Goal: Transaction & Acquisition: Purchase product/service

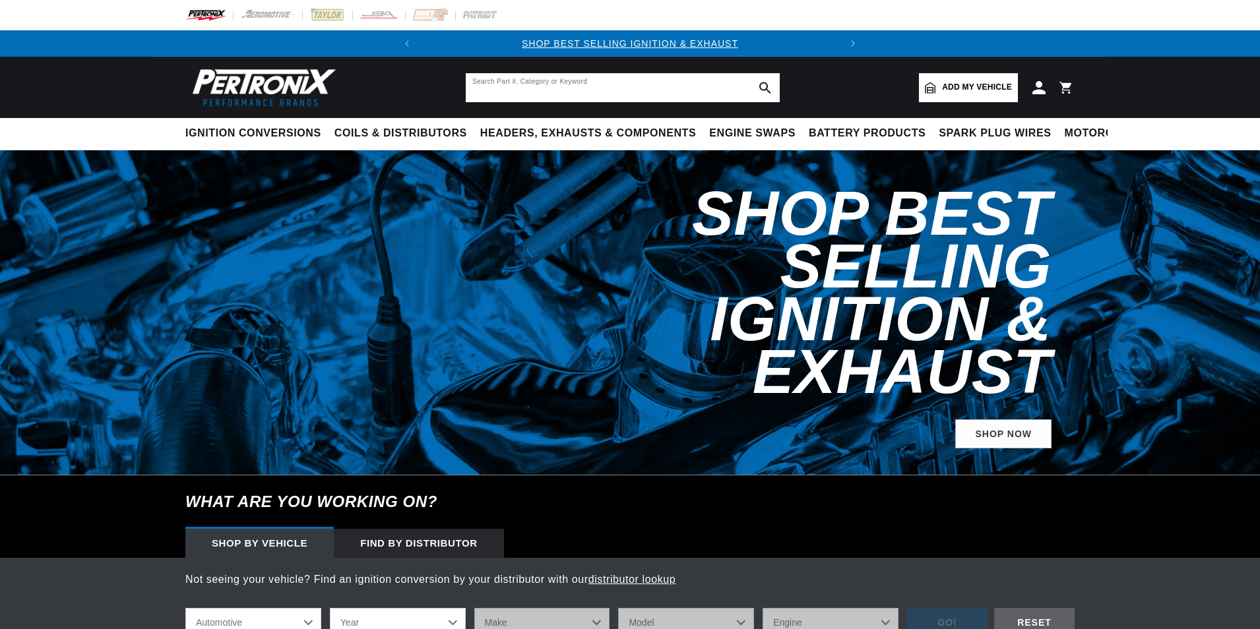
click at [546, 94] on input "text" at bounding box center [623, 87] width 314 height 29
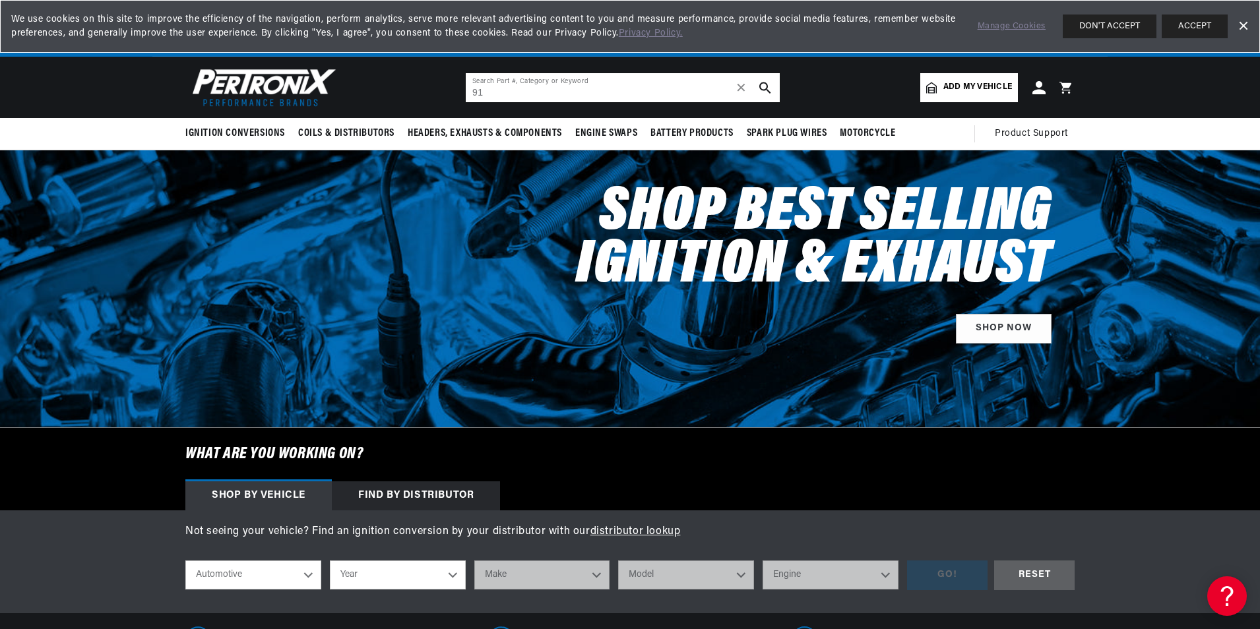
scroll to position [0, 400]
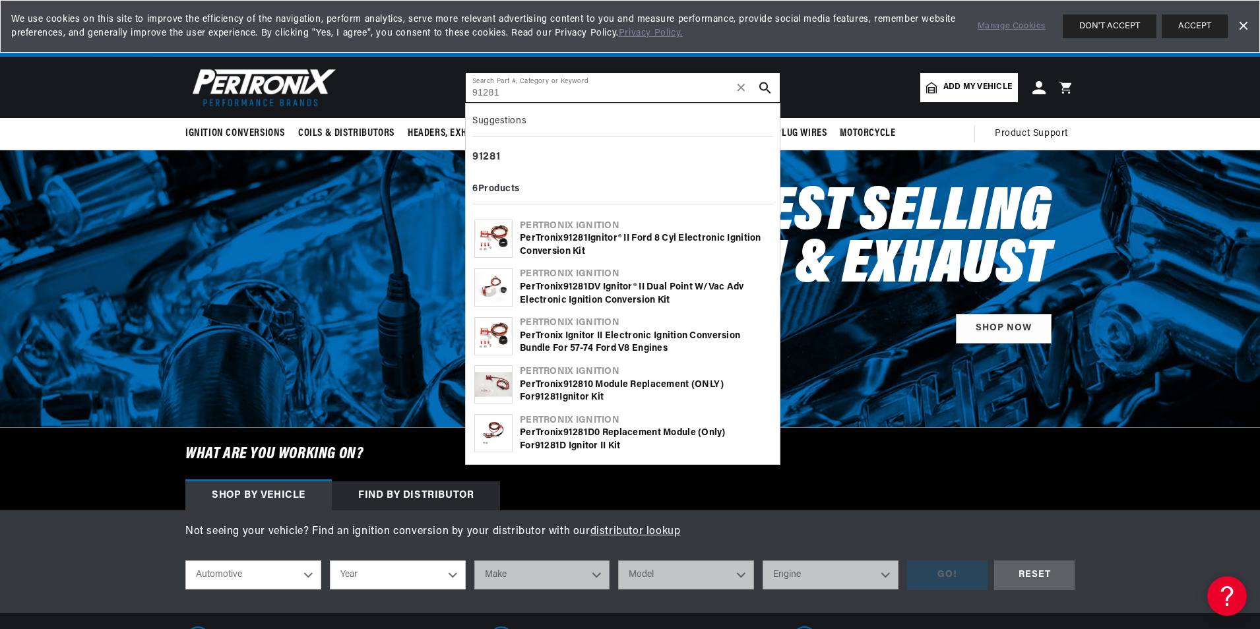
type input "91281"
click at [574, 242] on b "91281" at bounding box center [575, 239] width 24 height 10
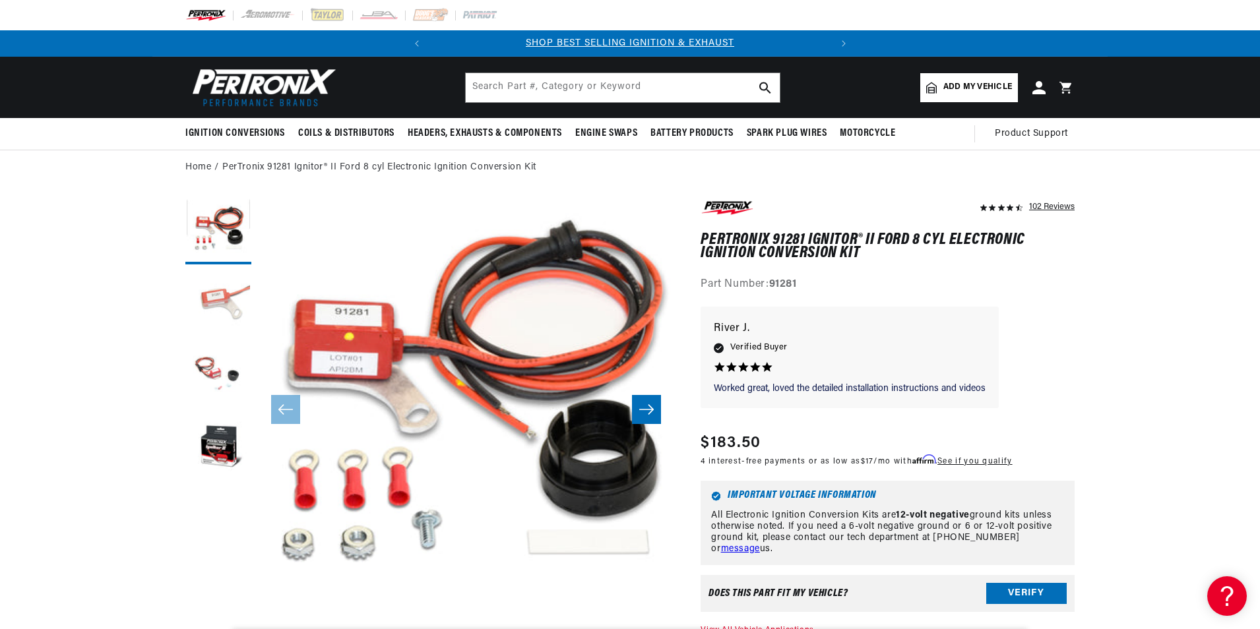
drag, startPoint x: 221, startPoint y: 294, endPoint x: 214, endPoint y: 366, distance: 72.9
click at [221, 294] on button "Load image 2 in gallery view" at bounding box center [218, 304] width 66 height 66
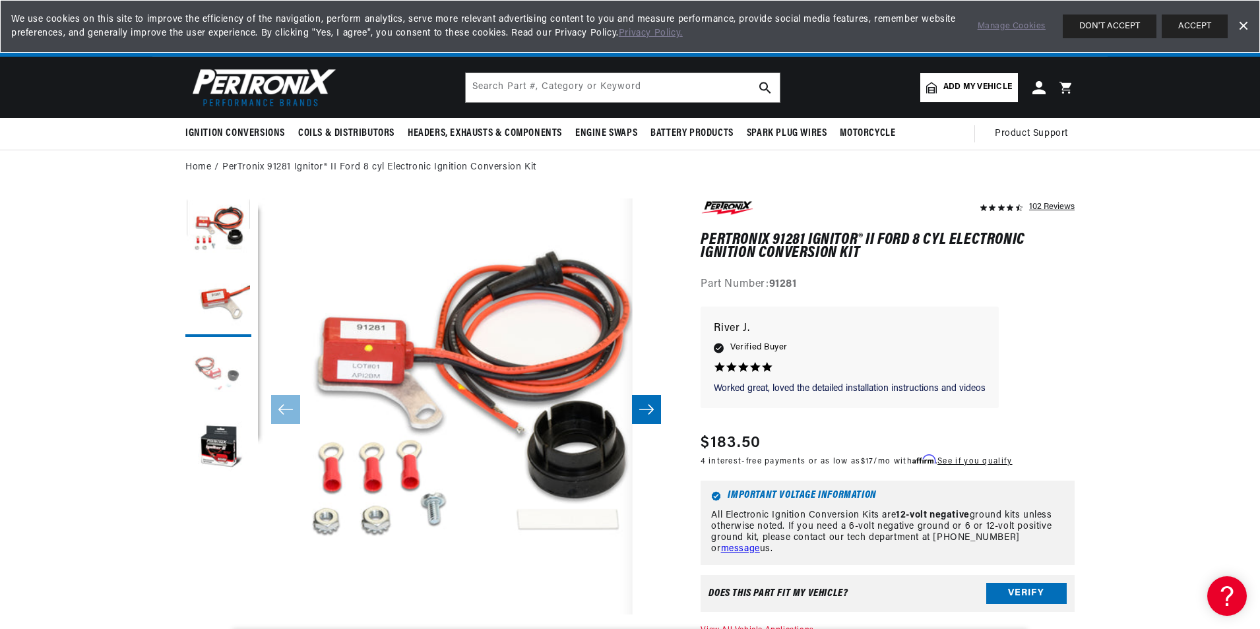
click at [214, 366] on button "Load image 3 in gallery view" at bounding box center [218, 377] width 66 height 66
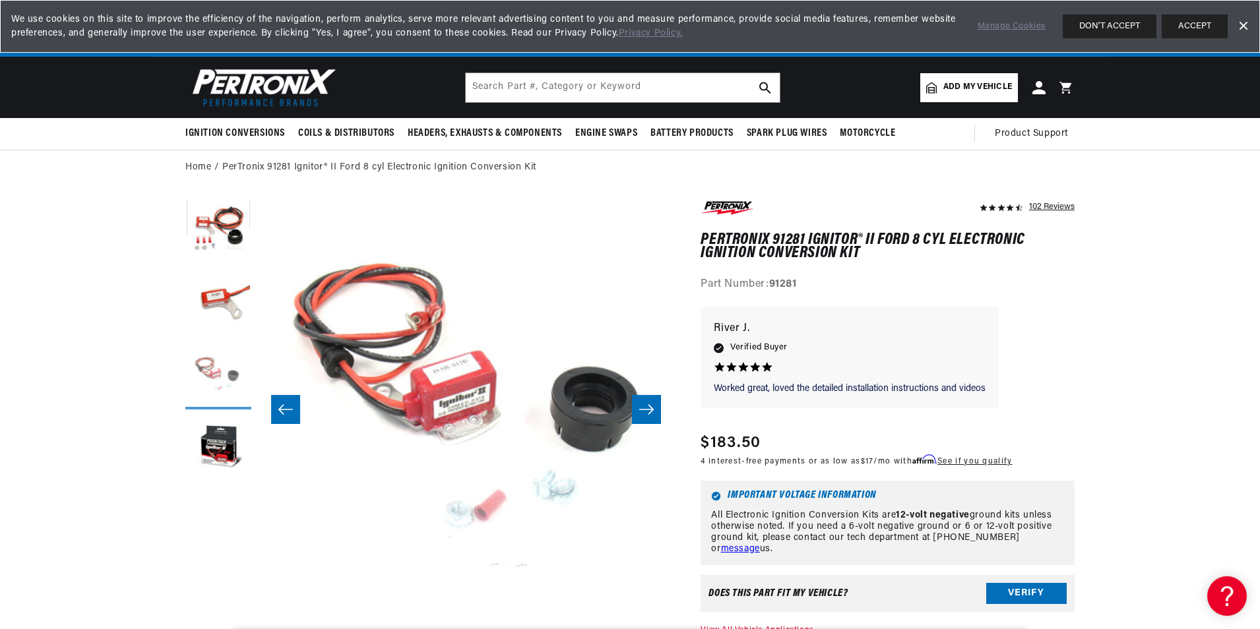
scroll to position [0, 833]
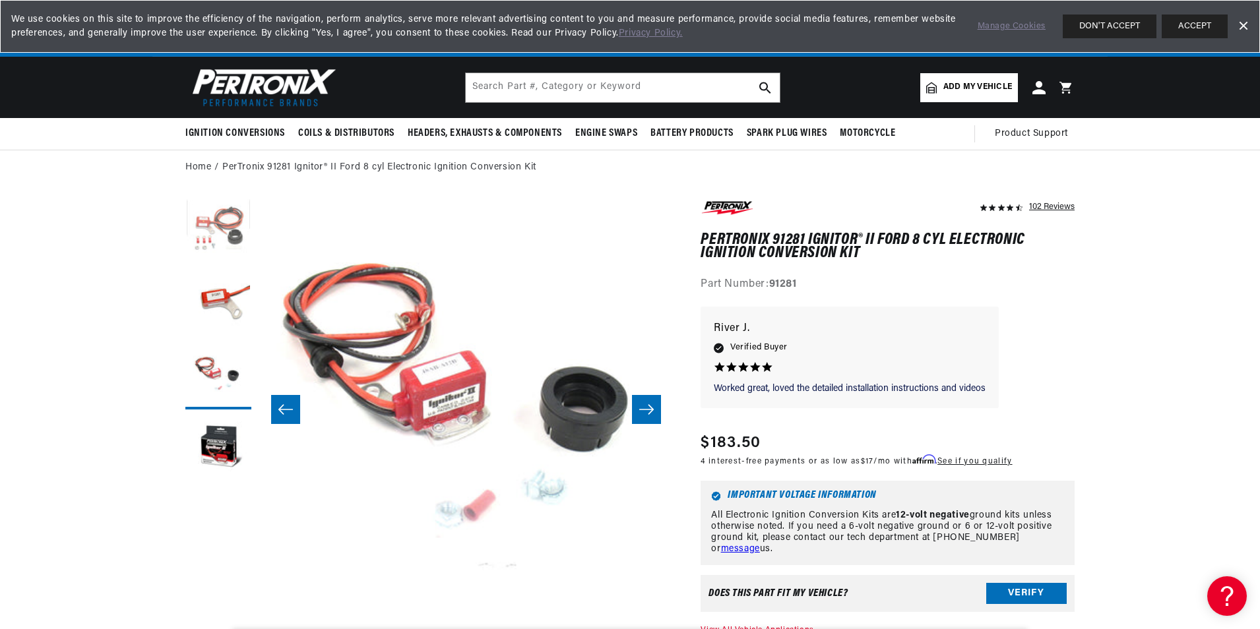
click at [208, 257] on button "Load image 1 in gallery view" at bounding box center [218, 232] width 66 height 66
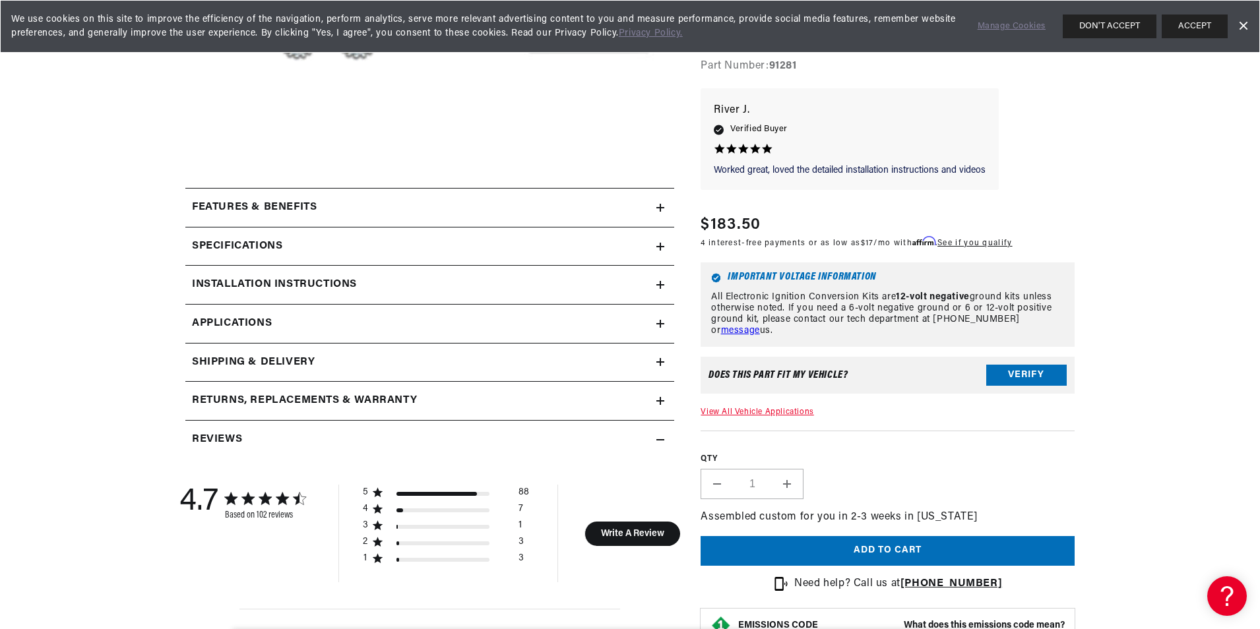
scroll to position [462, 0]
click at [862, 558] on button "Add to cart" at bounding box center [888, 552] width 374 height 30
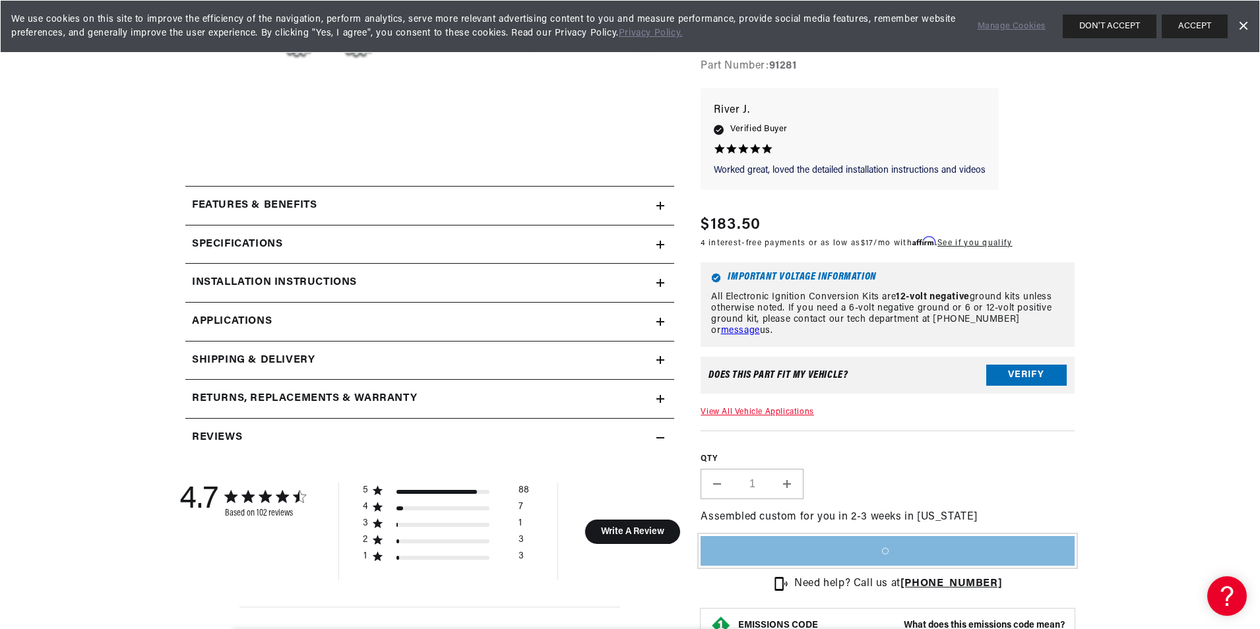
scroll to position [0, 400]
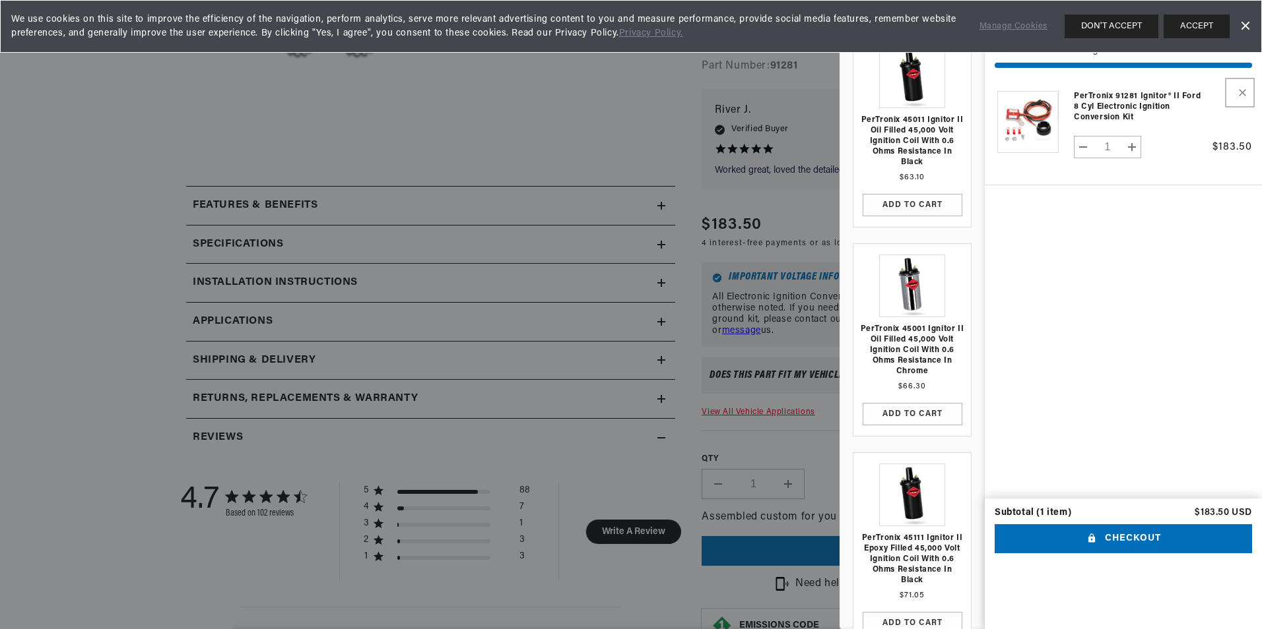
drag, startPoint x: 1236, startPoint y: 90, endPoint x: 1198, endPoint y: 94, distance: 38.5
click at [1236, 90] on button "Remove PerTronix 91281 Ignitor® II Ford 8 cyl Electronic Ignition Conversion Kit" at bounding box center [1239, 92] width 23 height 23
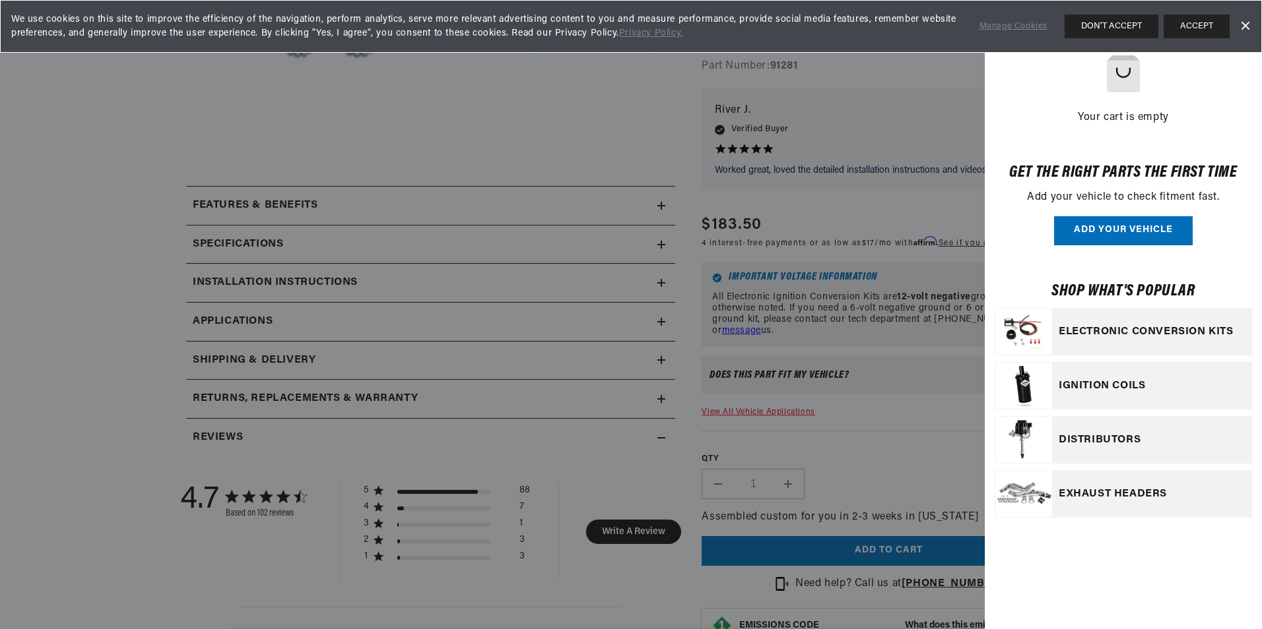
click at [824, 300] on div at bounding box center [631, 314] width 1262 height 629
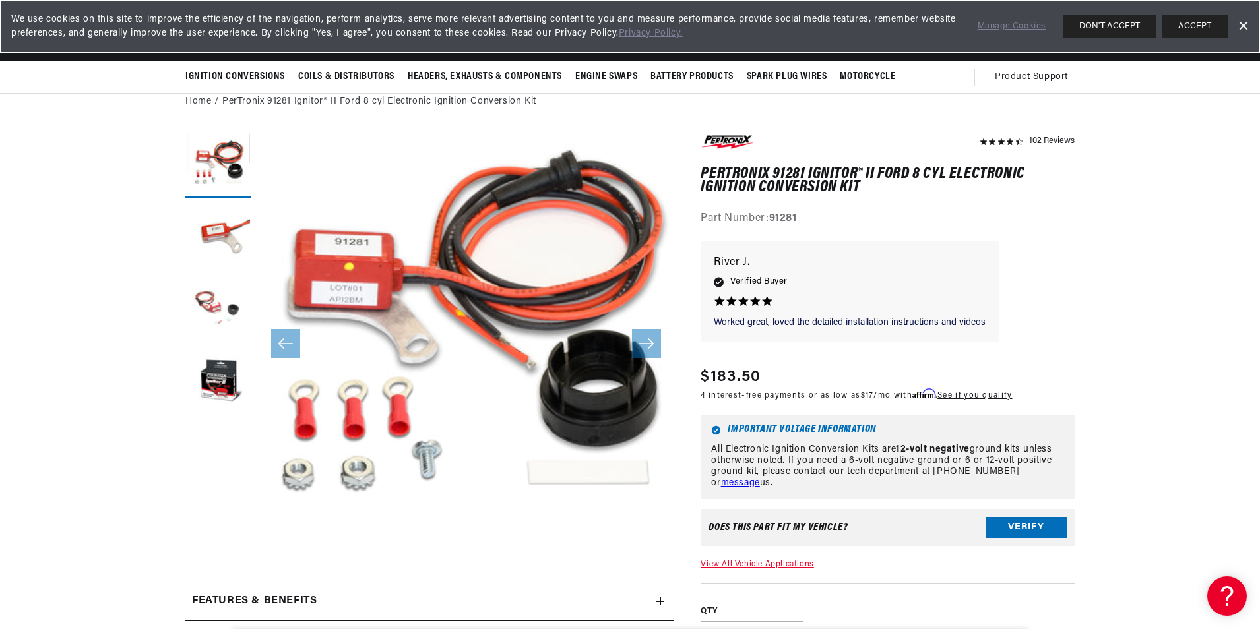
scroll to position [0, 0]
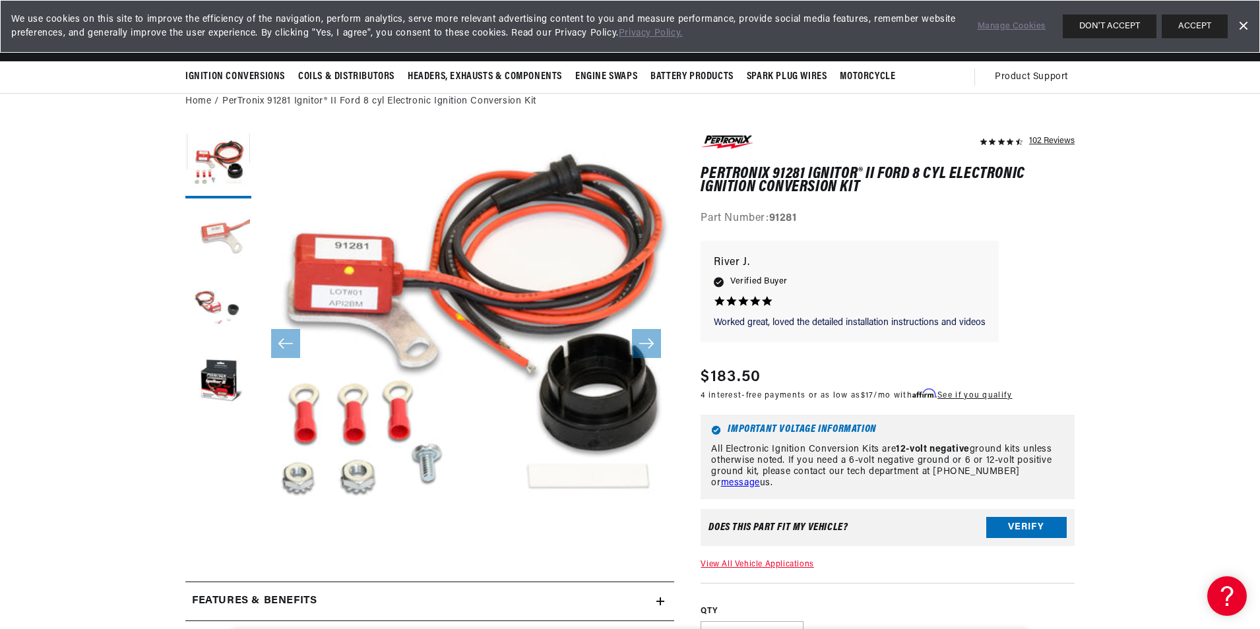
click at [220, 234] on button "Load image 2 in gallery view" at bounding box center [218, 238] width 66 height 66
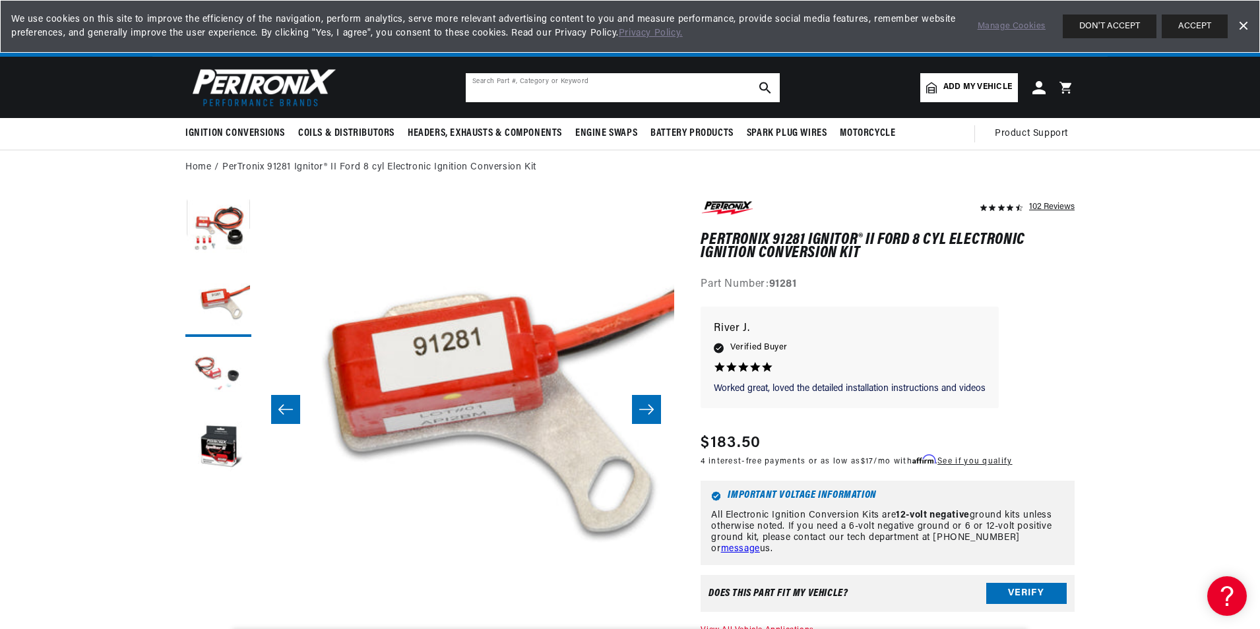
click at [526, 79] on input "text" at bounding box center [623, 87] width 314 height 29
type input "4"
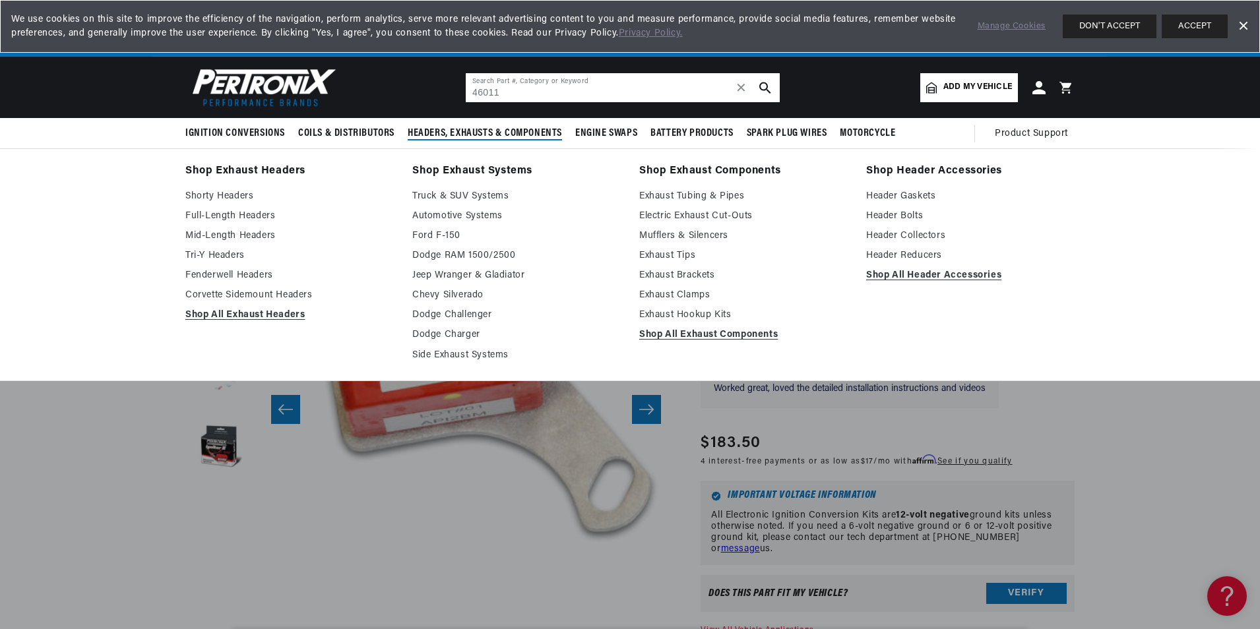
type input "46011"
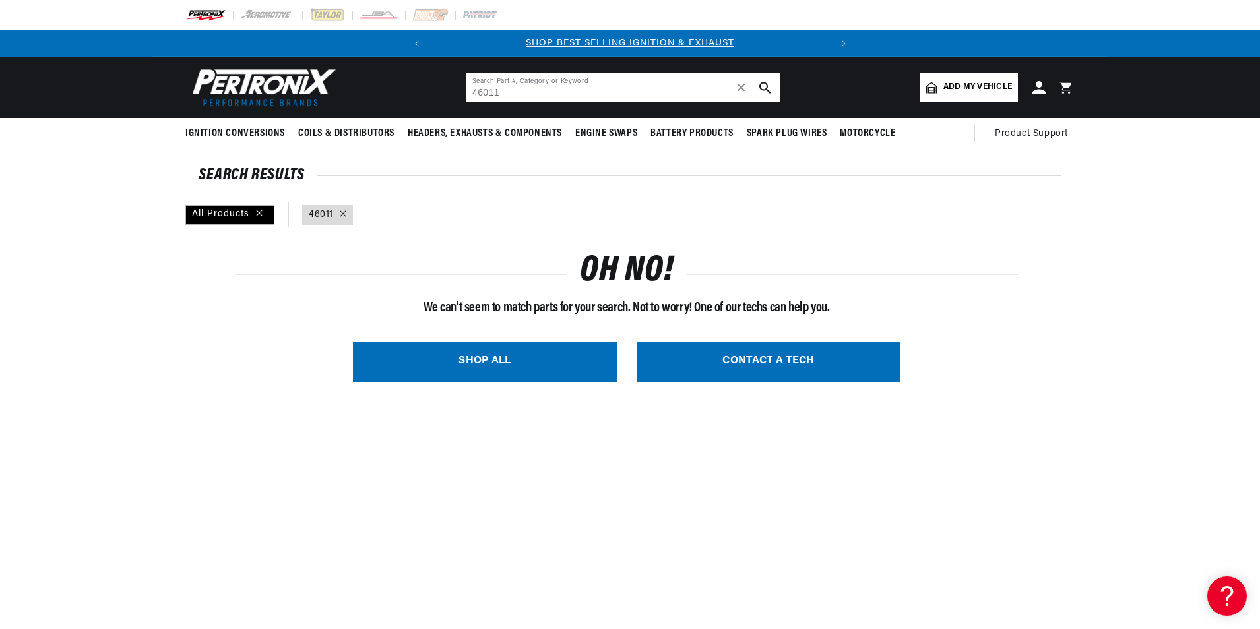
drag, startPoint x: 532, startPoint y: 87, endPoint x: 530, endPoint y: 94, distance: 6.9
click at [530, 94] on input "46011" at bounding box center [623, 87] width 314 height 29
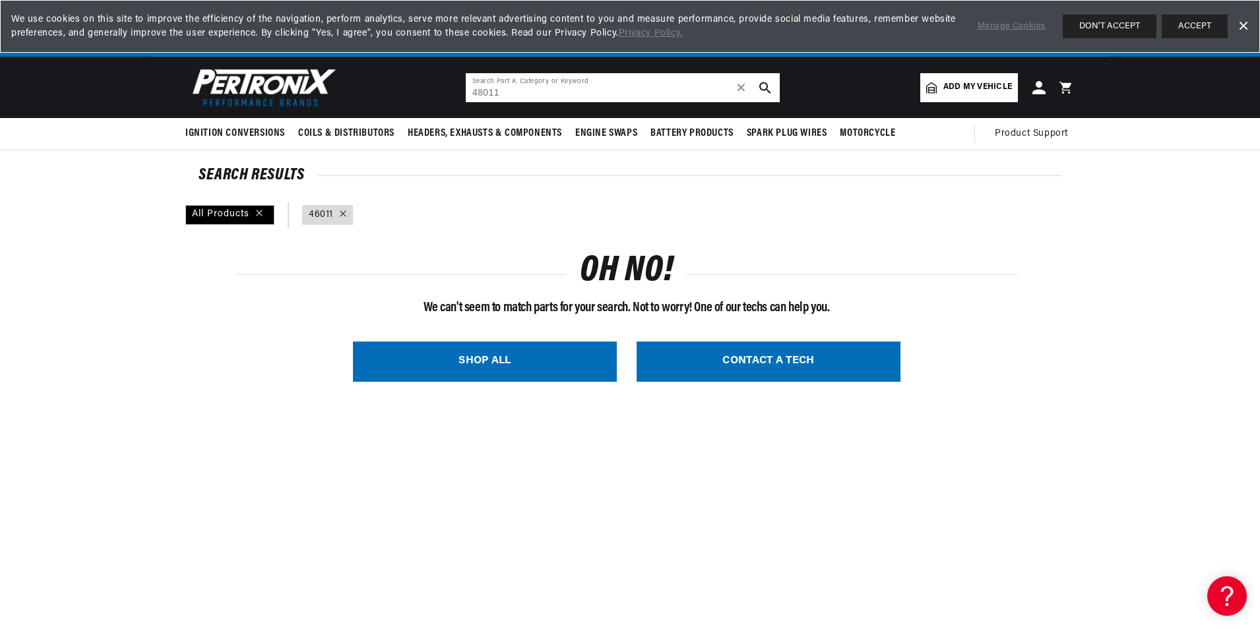
type input "48011"
click at [745, 88] on span "✕" at bounding box center [742, 88] width 12 height 0
click at [576, 92] on input "text" at bounding box center [623, 87] width 314 height 29
drag, startPoint x: 511, startPoint y: 490, endPoint x: 509, endPoint y: 481, distance: 9.3
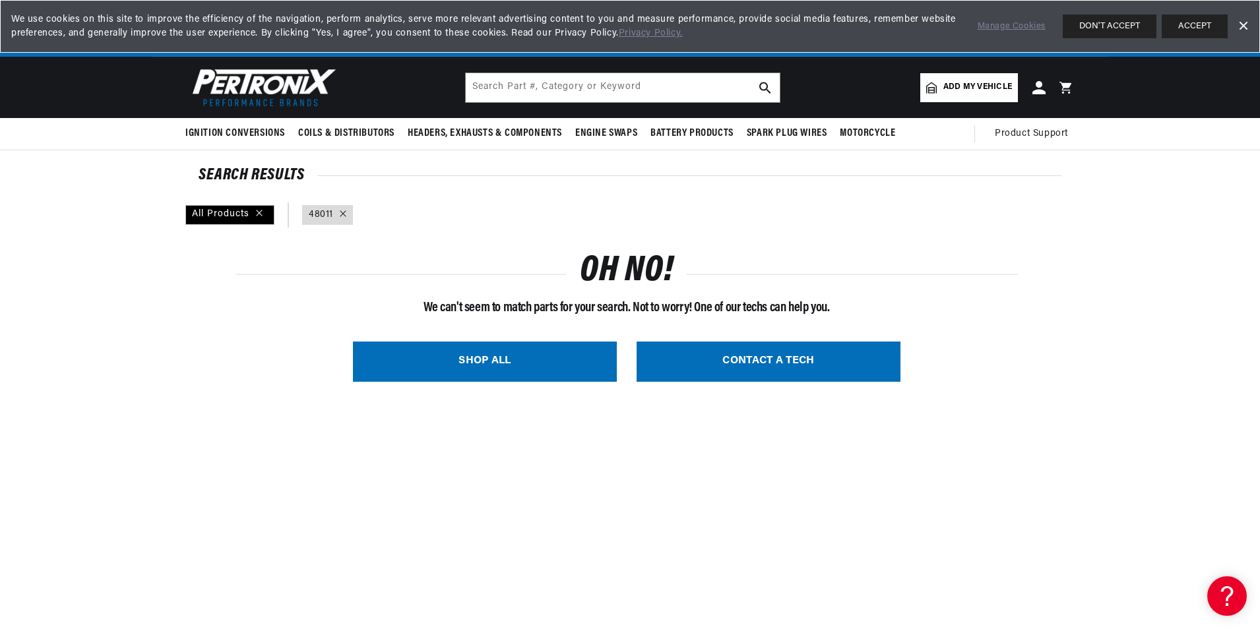
click at [337, 207] on div "query : 48011" at bounding box center [327, 215] width 51 height 20
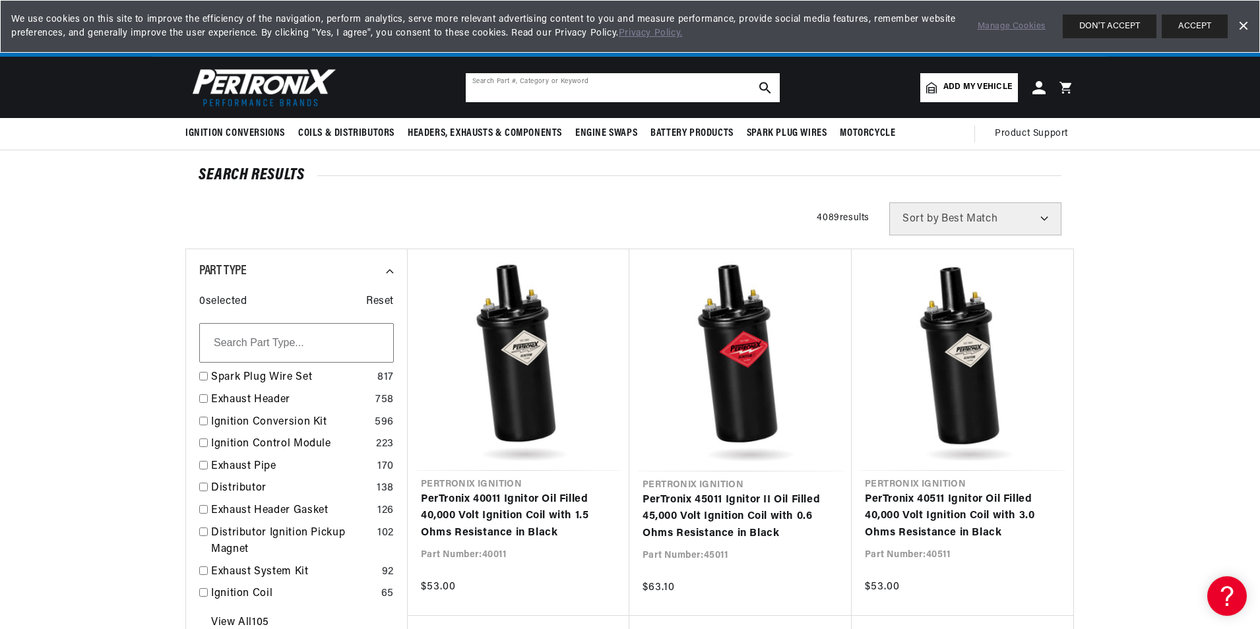
click at [611, 98] on input "text" at bounding box center [623, 87] width 314 height 29
click at [546, 87] on input "46011" at bounding box center [623, 87] width 314 height 29
type input "4"
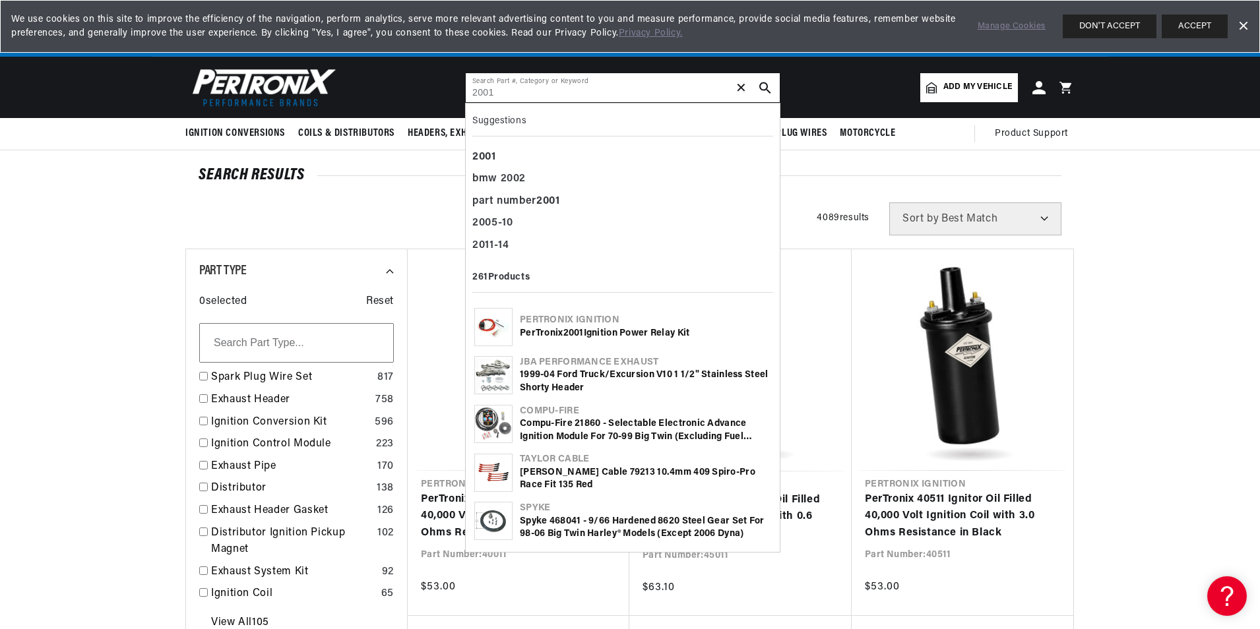
type input "2001"
click at [504, 322] on img at bounding box center [493, 327] width 37 height 37
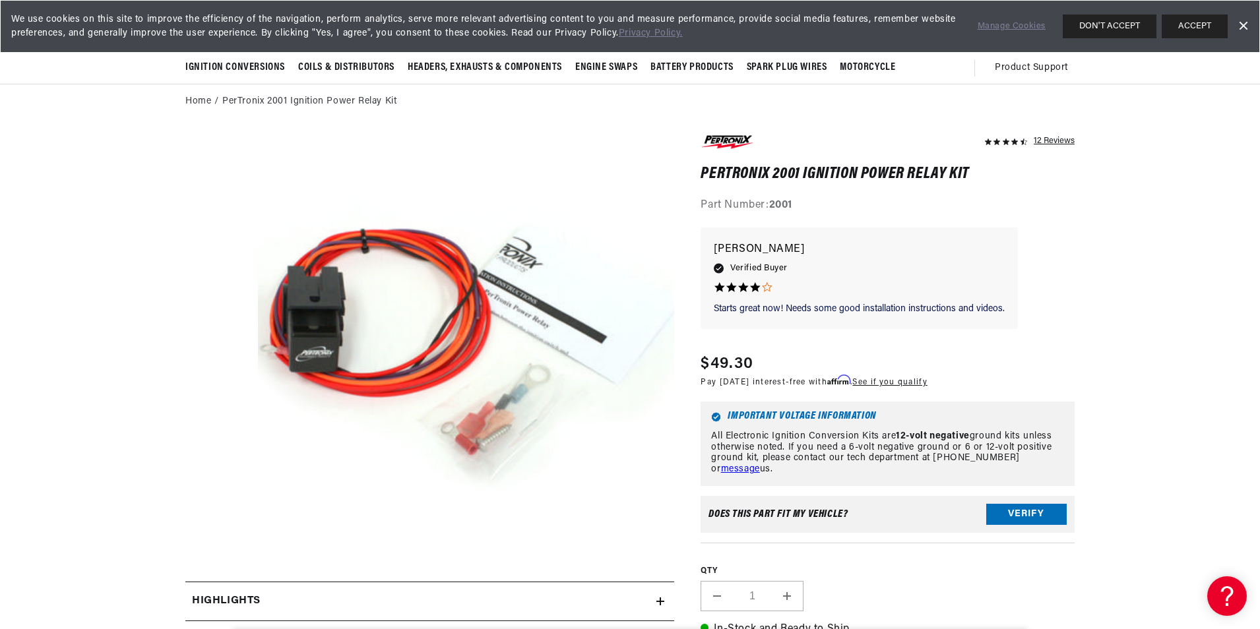
scroll to position [0, 400]
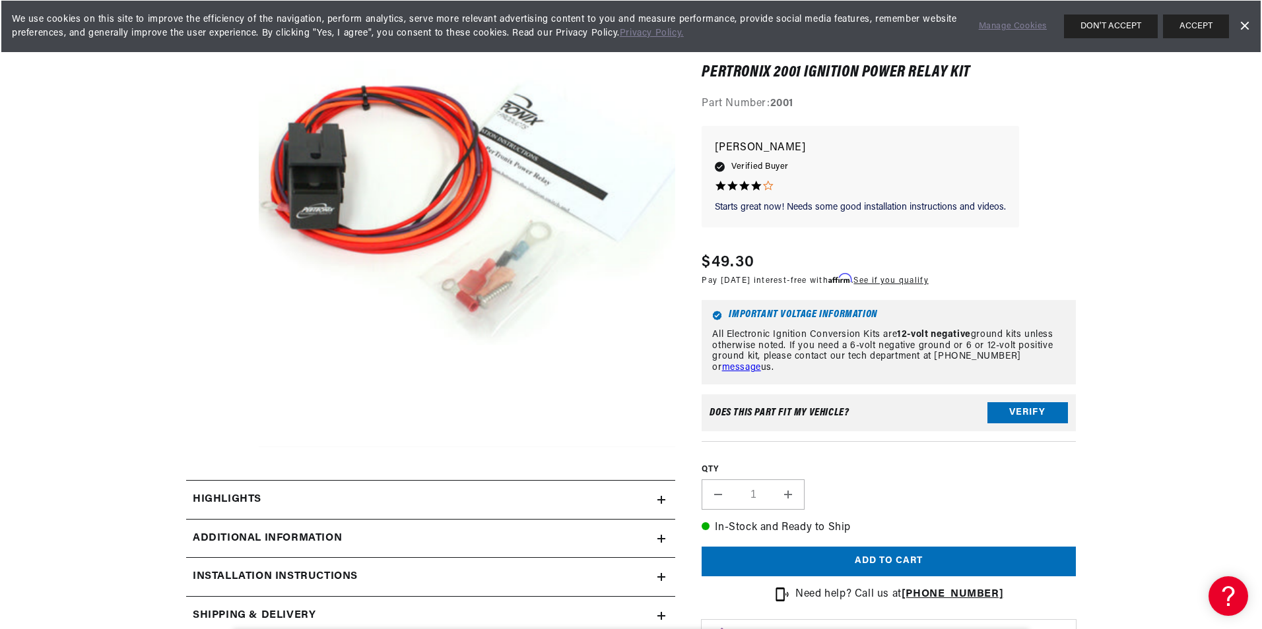
scroll to position [264, 0]
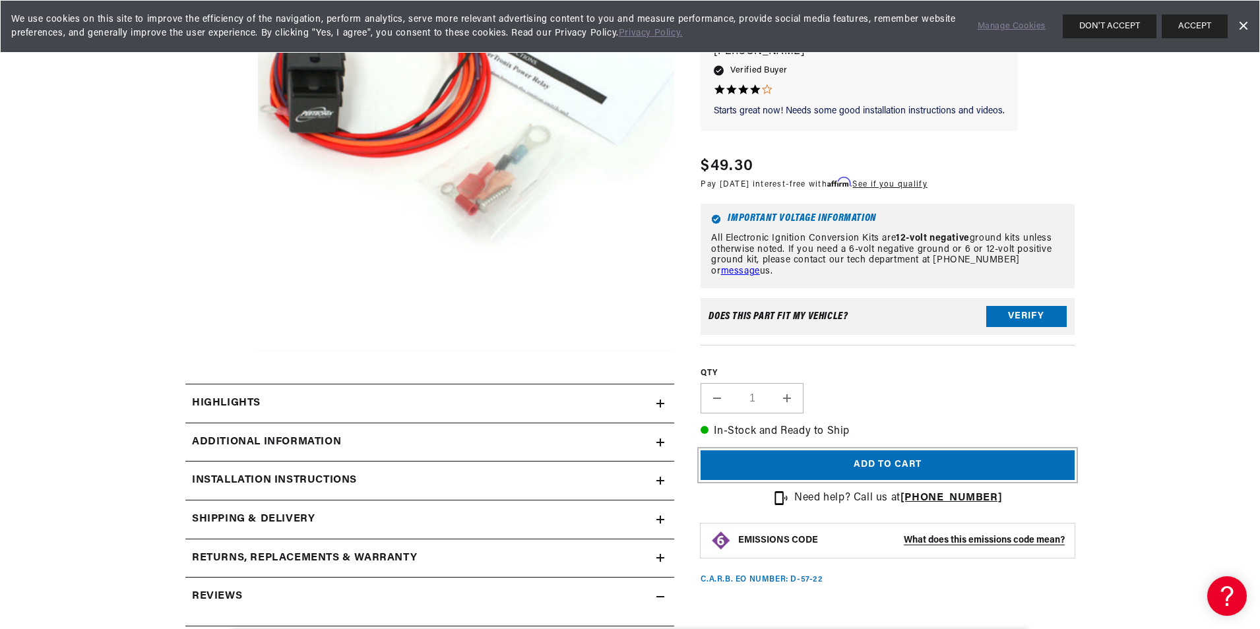
click at [847, 472] on button "Add to cart" at bounding box center [888, 466] width 374 height 30
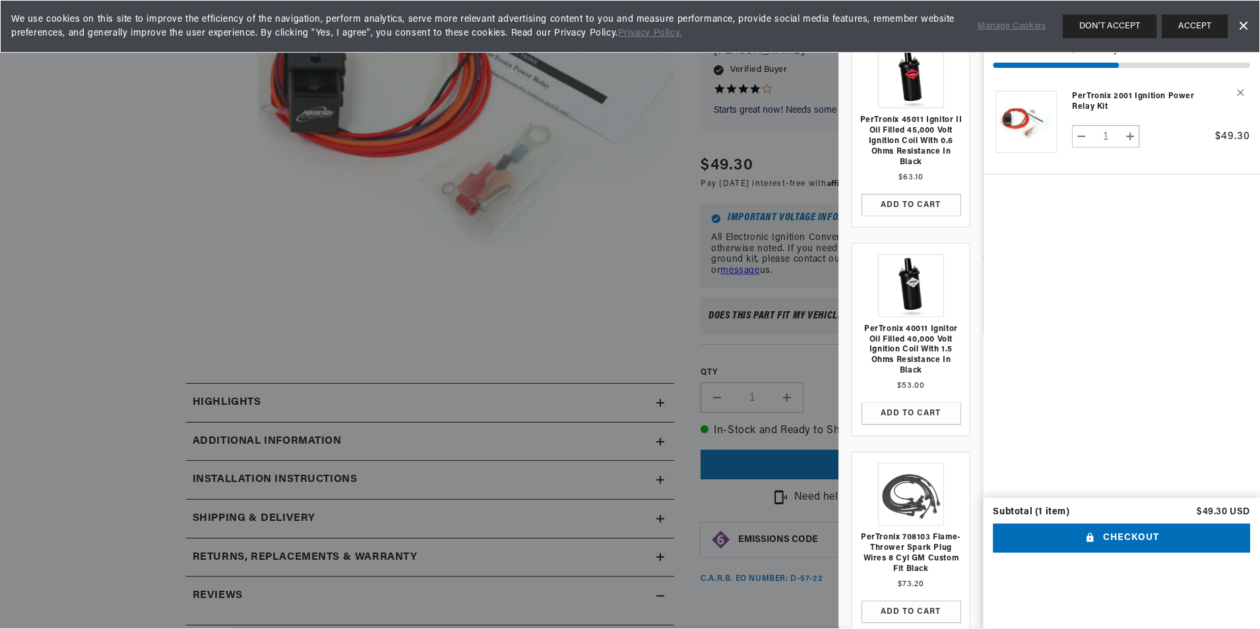
scroll to position [0, 400]
click at [628, 165] on div at bounding box center [631, 314] width 1262 height 629
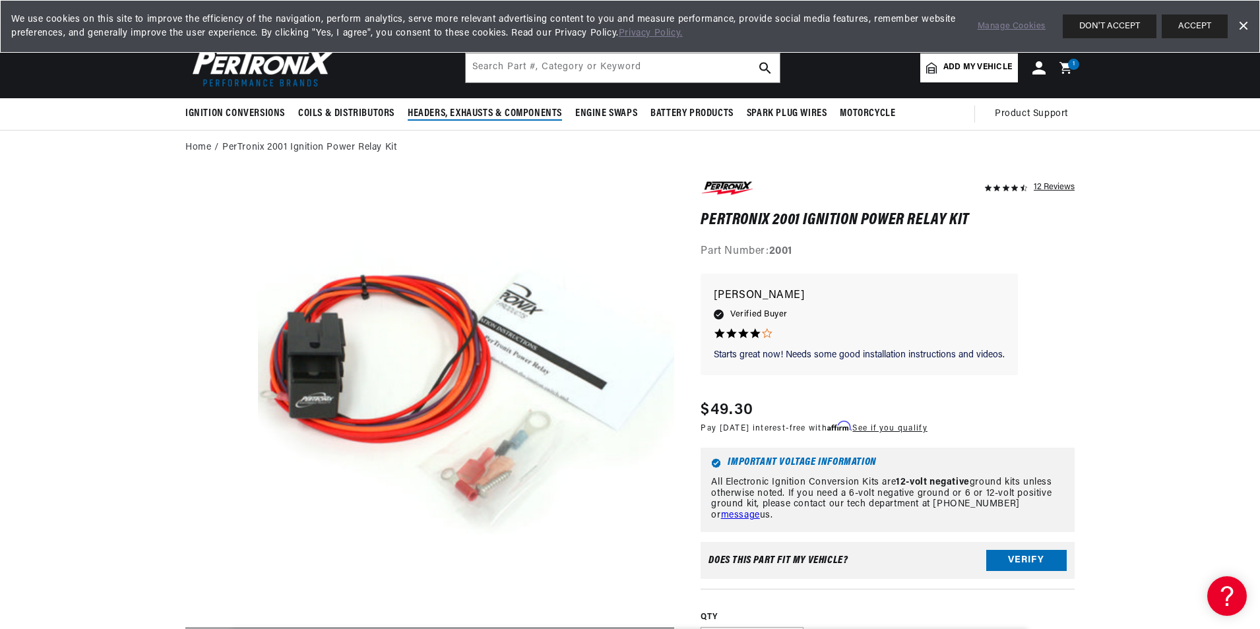
scroll to position [0, 0]
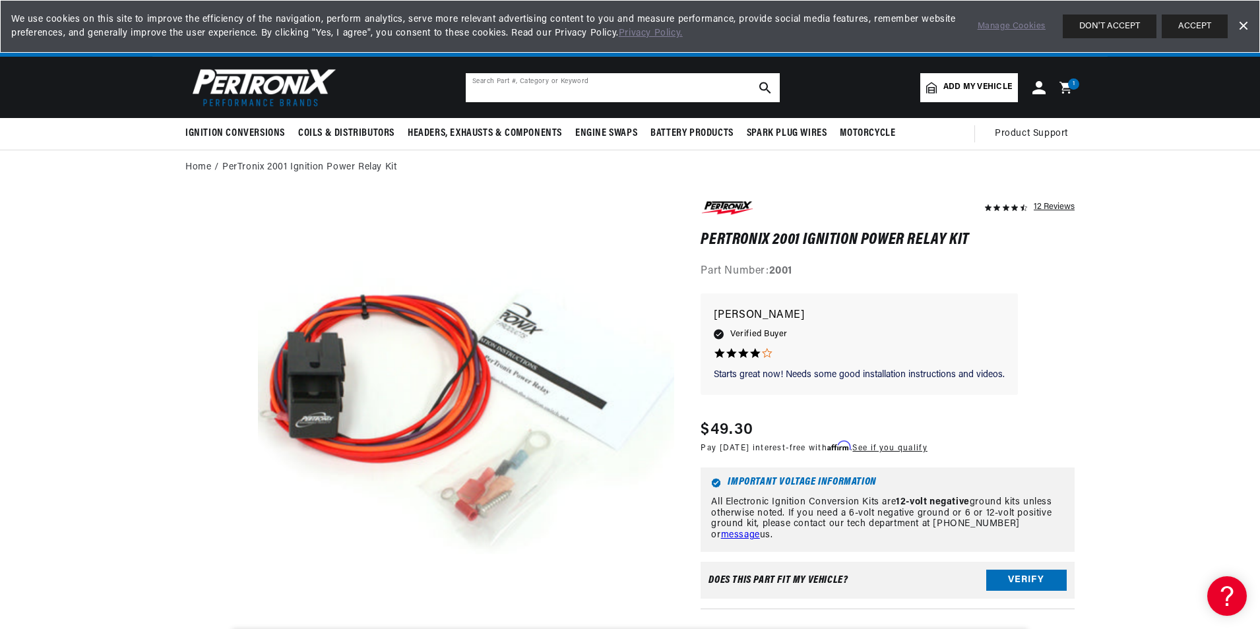
click at [577, 87] on input "text" at bounding box center [623, 87] width 314 height 29
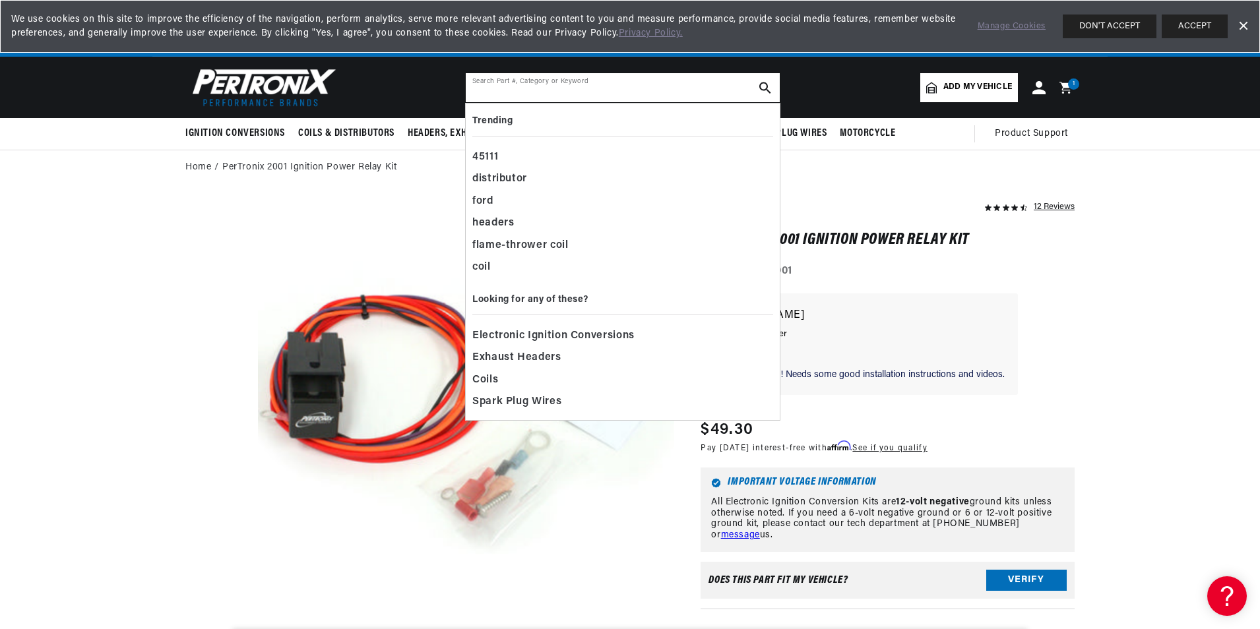
scroll to position [0, 400]
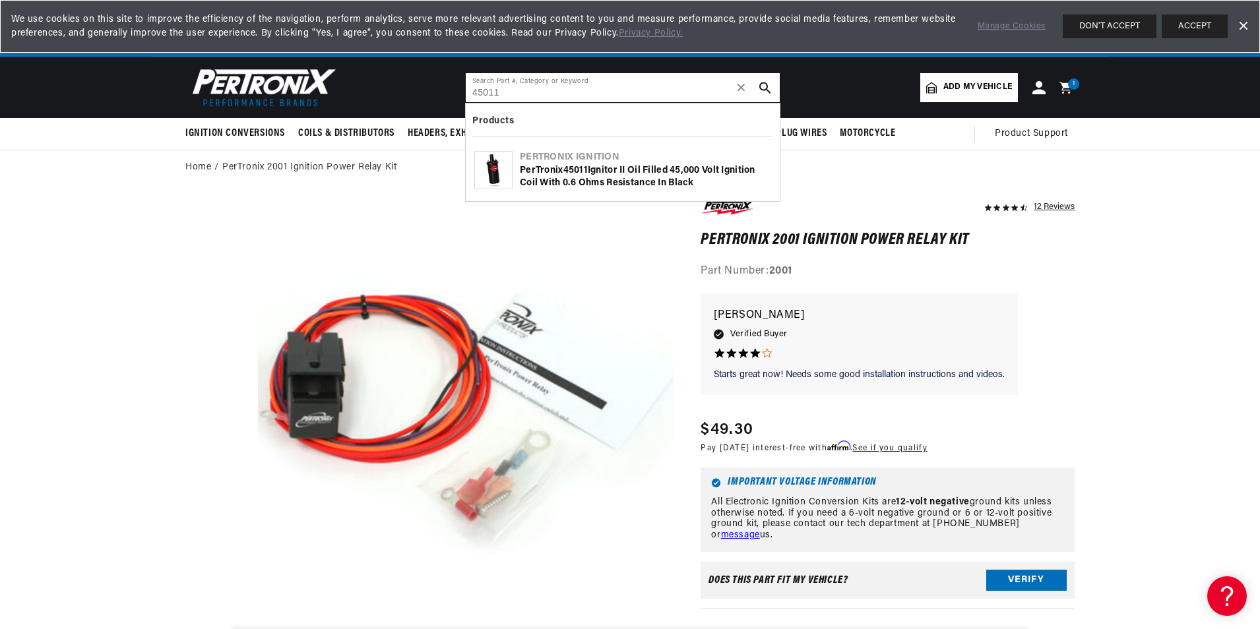
type input "45011"
click at [602, 172] on div "PerTronix 45011 Ignitor II Oil Filled 45,000 Volt Ignition Coil with 0.6 Ohms R…" at bounding box center [645, 177] width 251 height 26
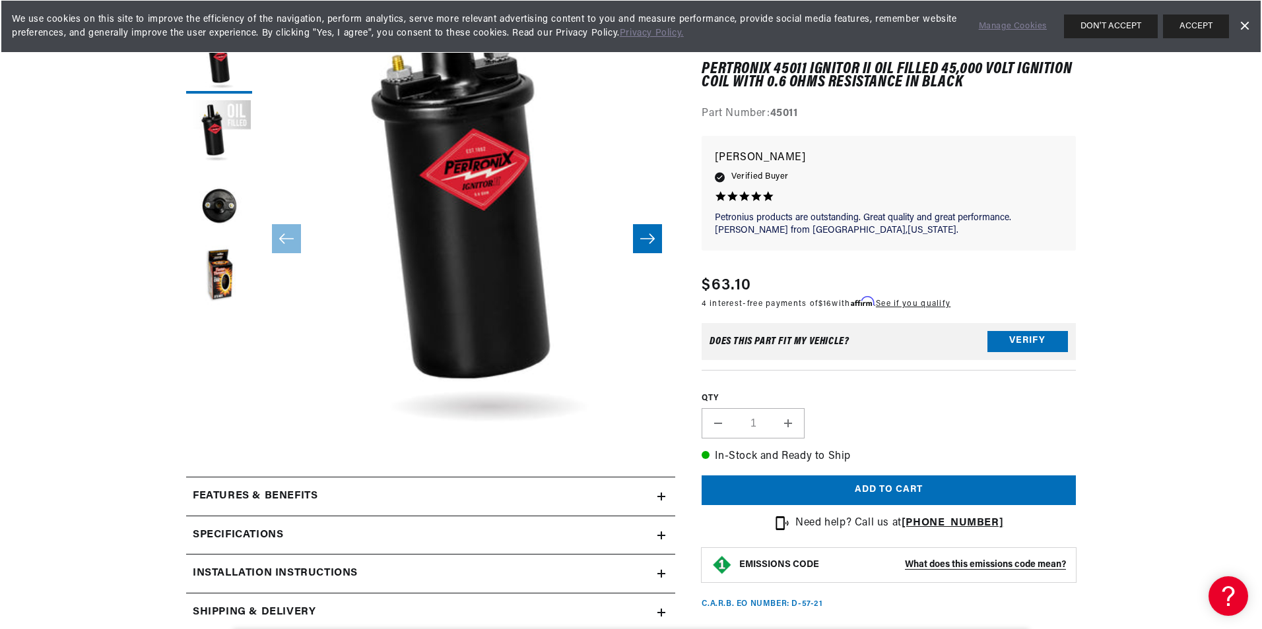
scroll to position [264, 0]
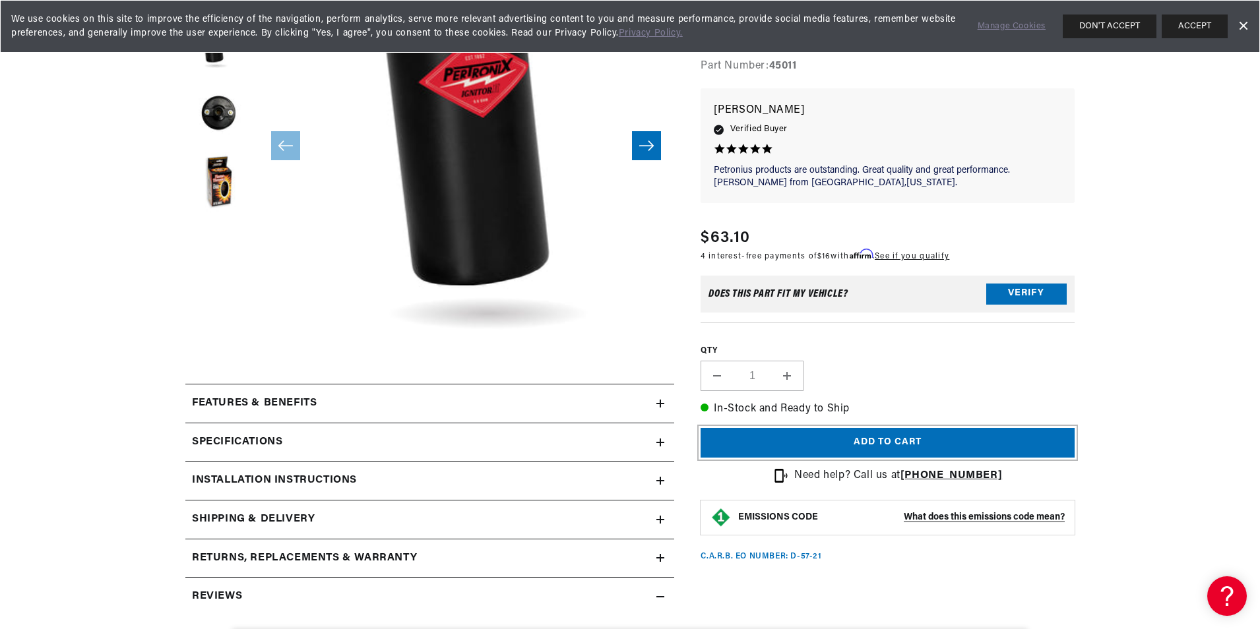
click at [870, 447] on button "Add to cart" at bounding box center [888, 443] width 374 height 30
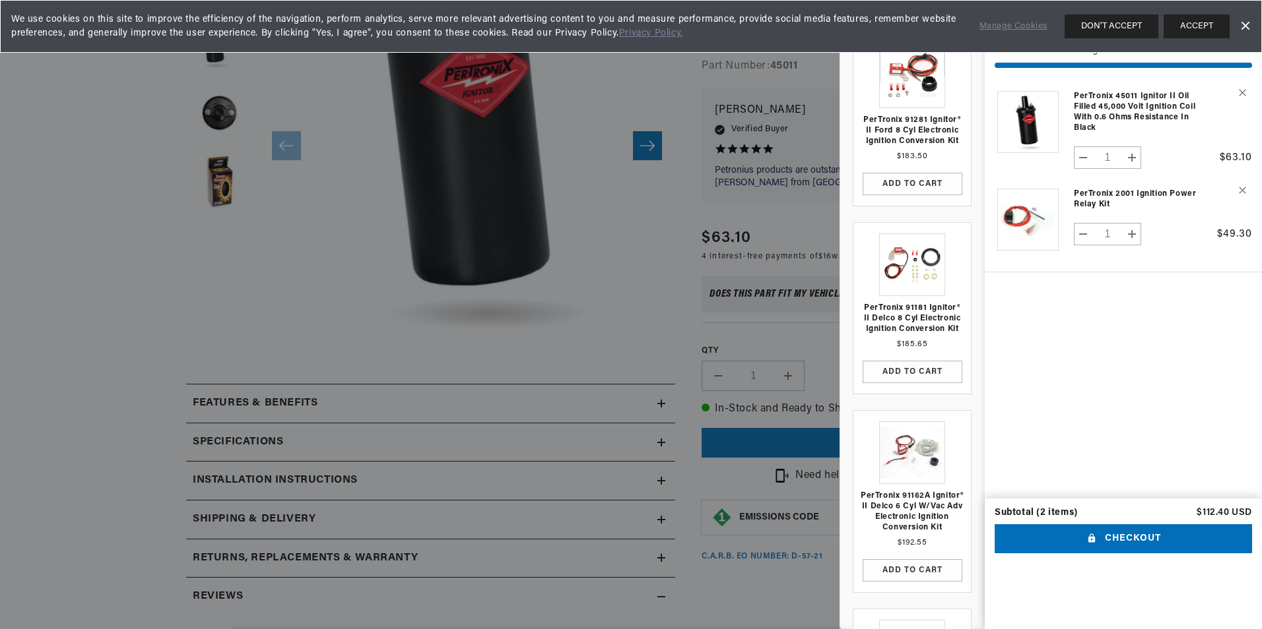
click at [1247, 23] on link "Dismiss Banner" at bounding box center [1244, 26] width 20 height 20
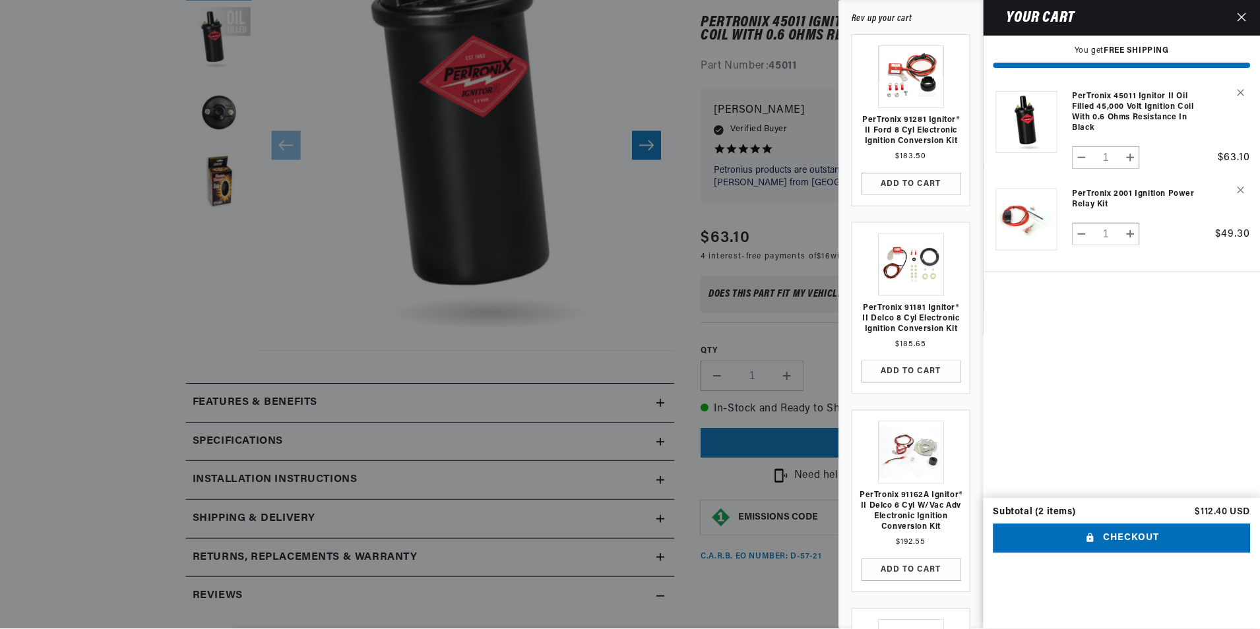
scroll to position [0, 400]
click at [653, 251] on div at bounding box center [631, 314] width 1262 height 629
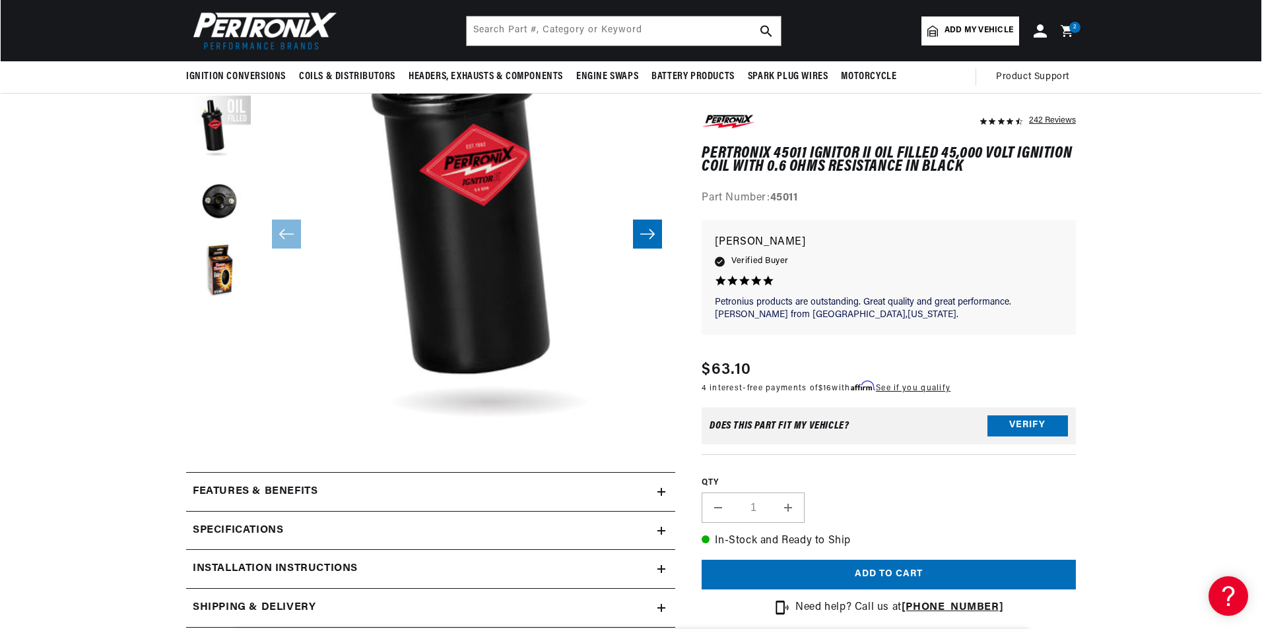
scroll to position [0, 0]
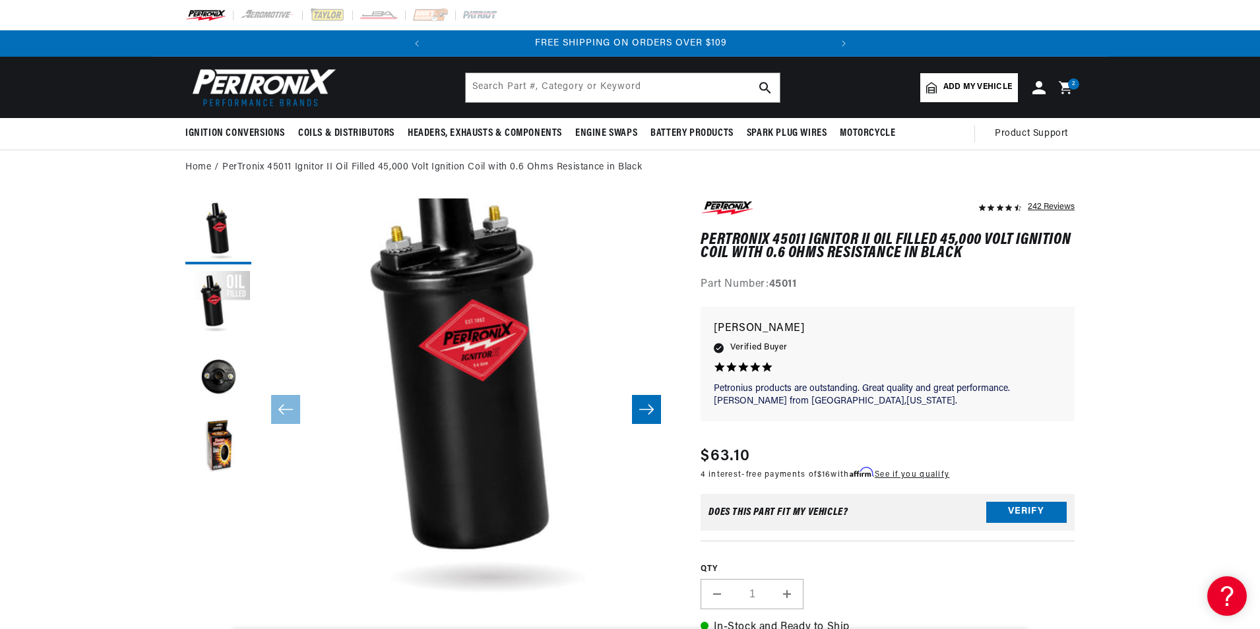
click at [1066, 84] on icon at bounding box center [1065, 87] width 13 height 13
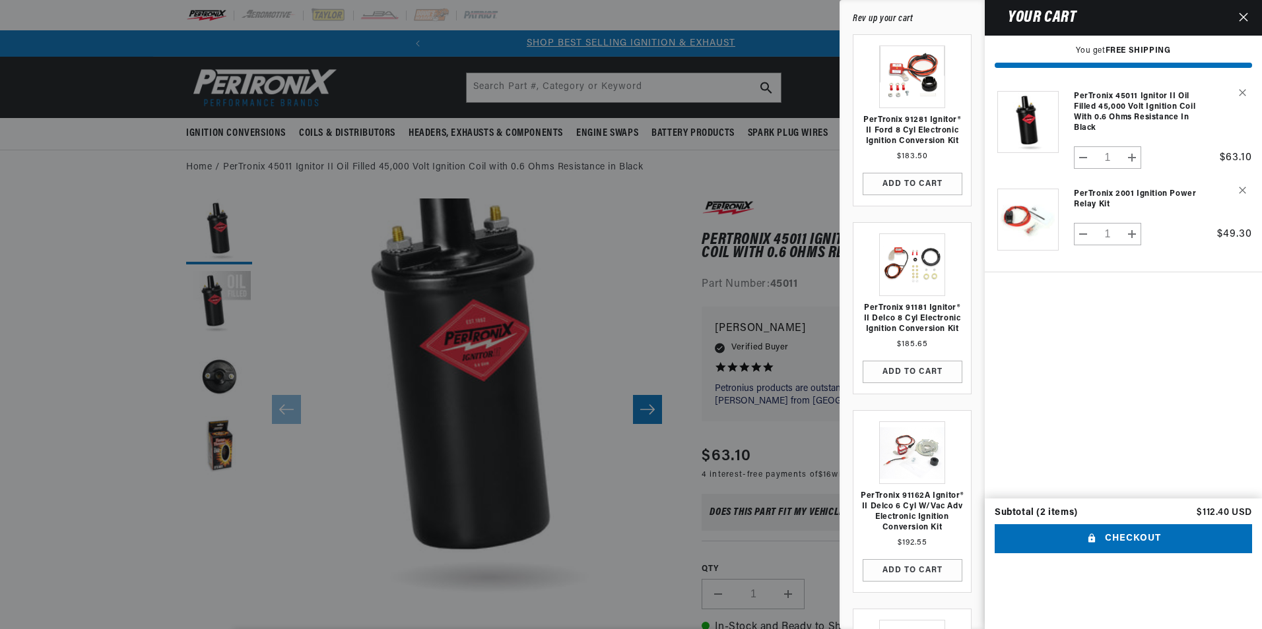
click at [677, 173] on div at bounding box center [631, 314] width 1262 height 629
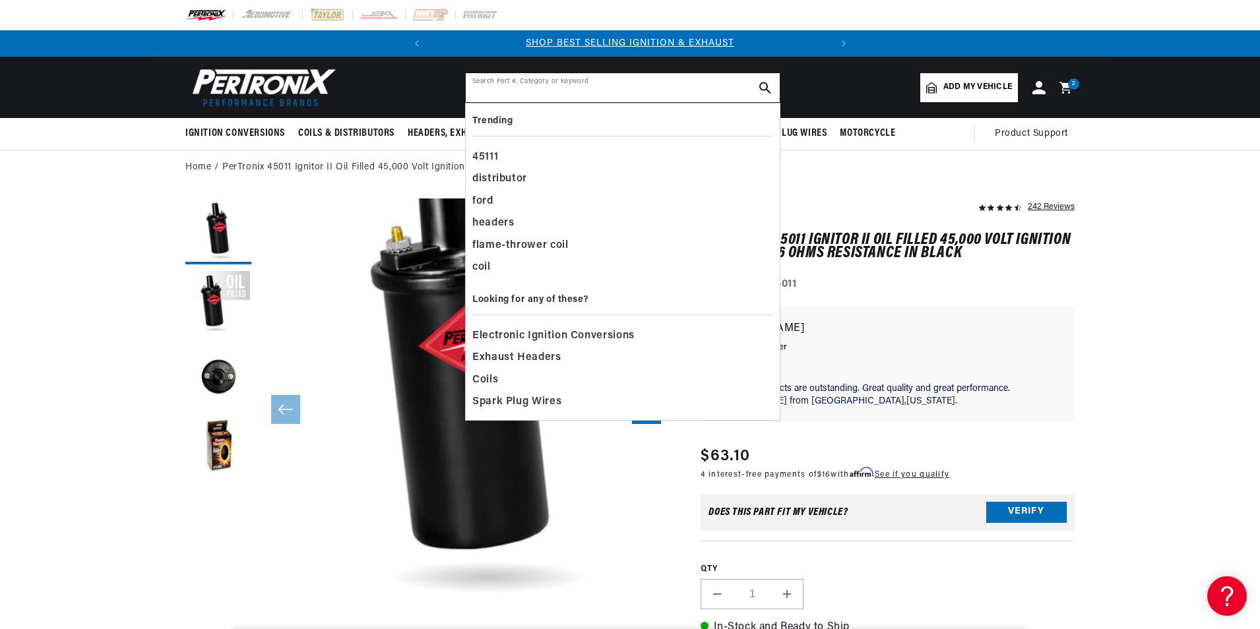
click at [612, 96] on input "text" at bounding box center [623, 87] width 314 height 29
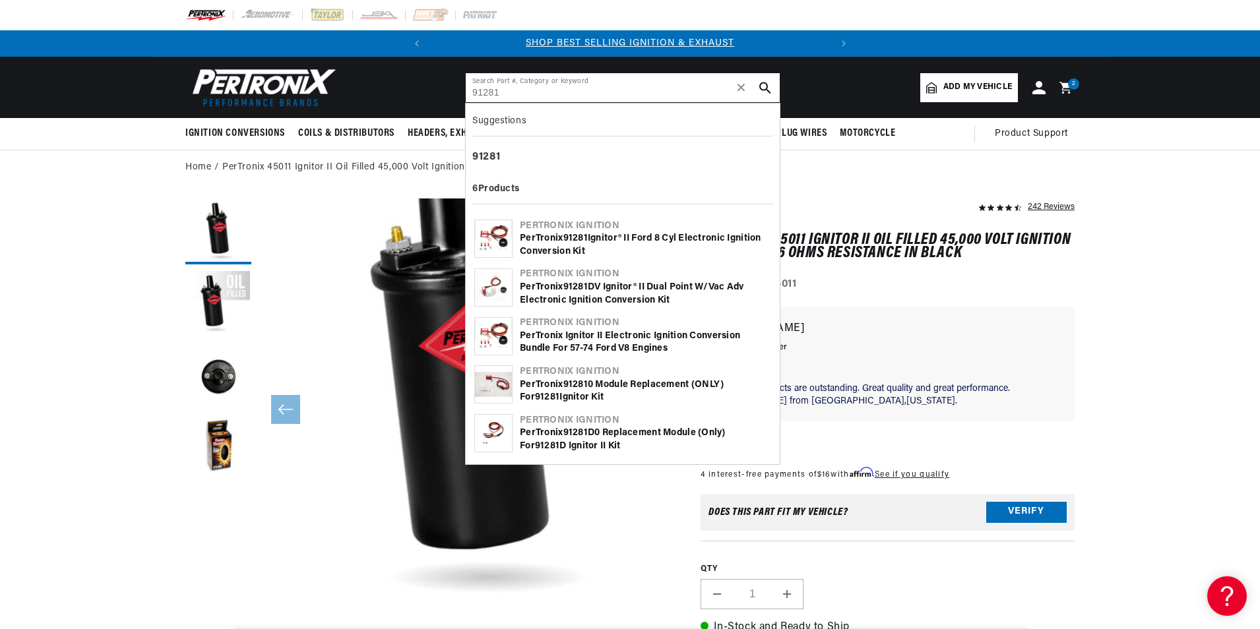
type input "91281"
click at [621, 240] on div "PerTronix 91281 Ignitor® II Ford 8 cyl Electronic Ignition Conversion Kit" at bounding box center [645, 245] width 251 height 26
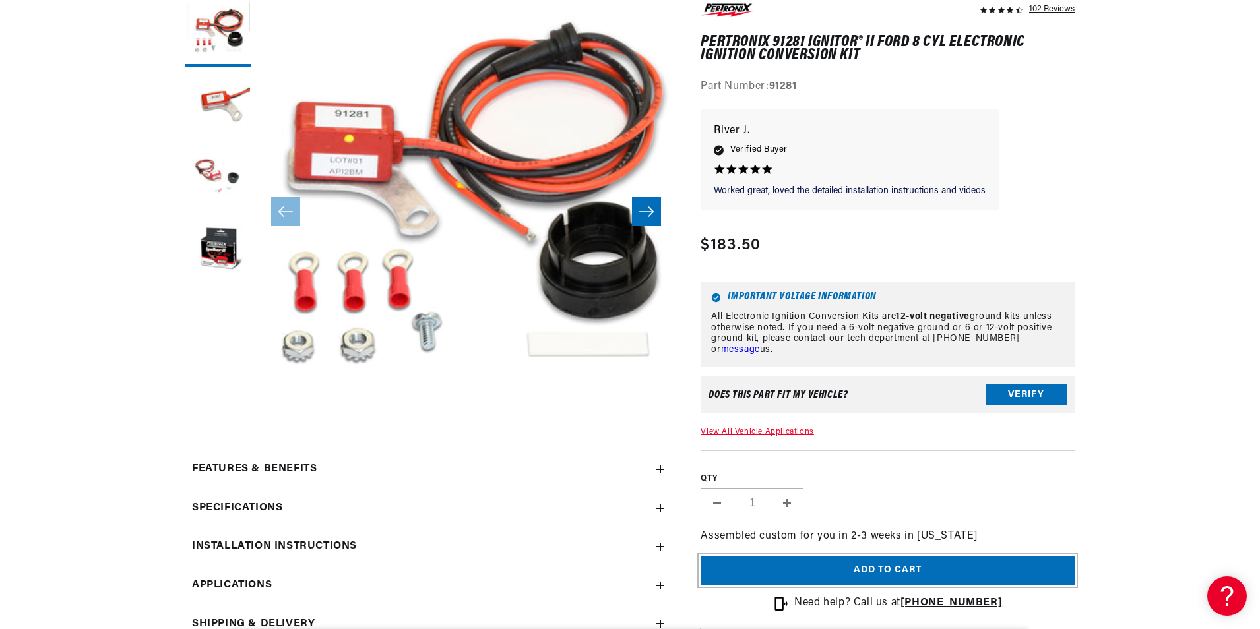
click at [882, 569] on button "Add to cart" at bounding box center [888, 571] width 374 height 30
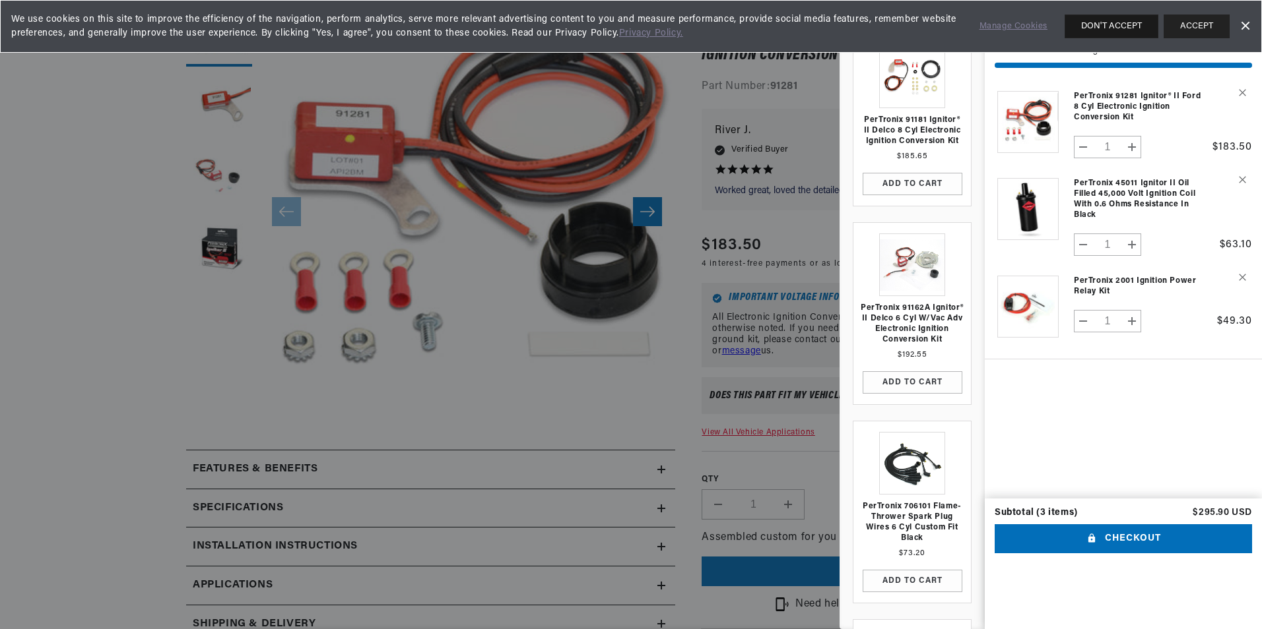
click at [1114, 26] on button "DON'T ACCEPT" at bounding box center [1111, 27] width 94 height 24
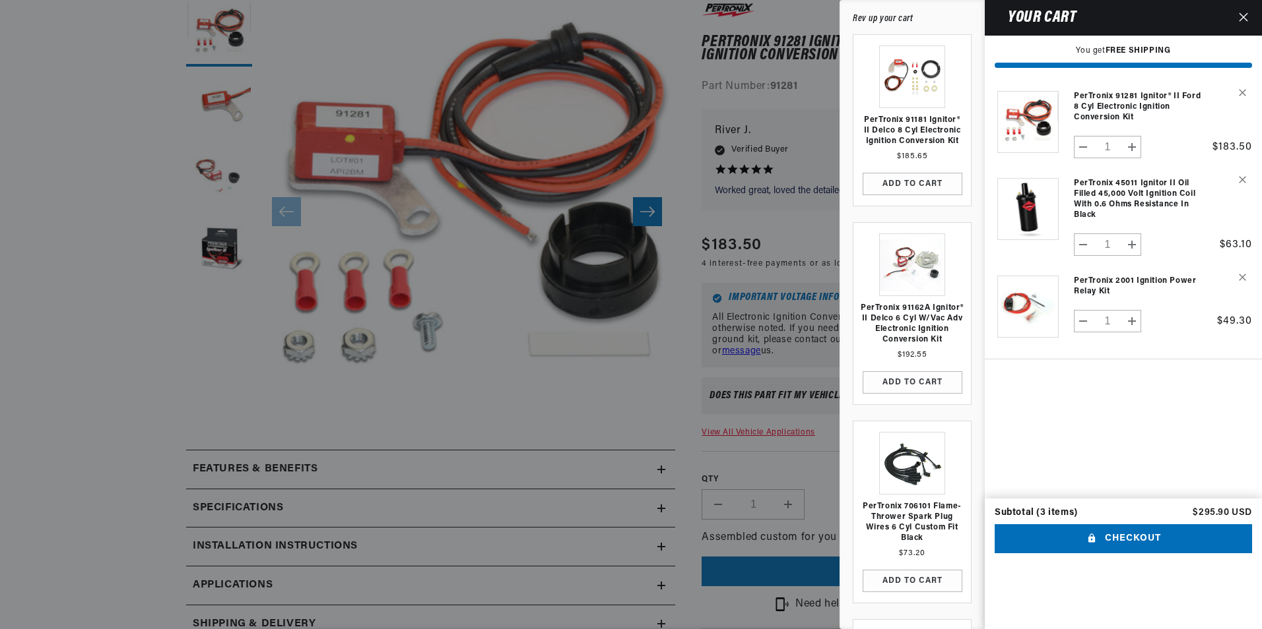
drag, startPoint x: 722, startPoint y: 197, endPoint x: 783, endPoint y: 61, distance: 149.2
click at [717, 196] on div at bounding box center [631, 314] width 1262 height 629
